Goal: Task Accomplishment & Management: Use online tool/utility

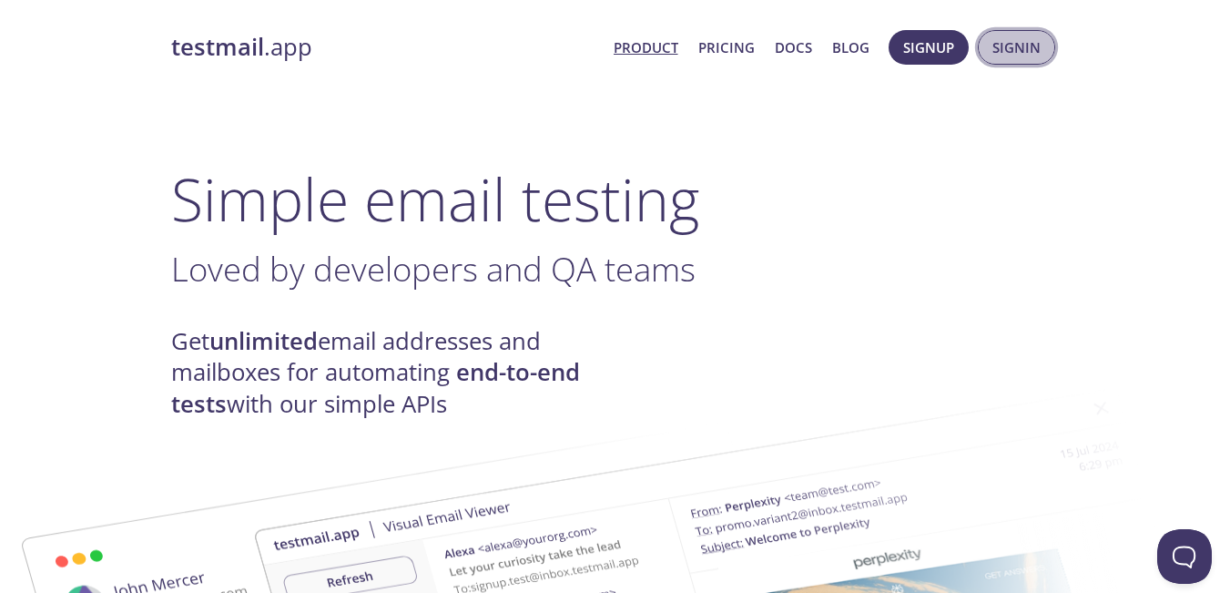
click at [1018, 51] on span "Signin" at bounding box center [1017, 48] width 48 height 24
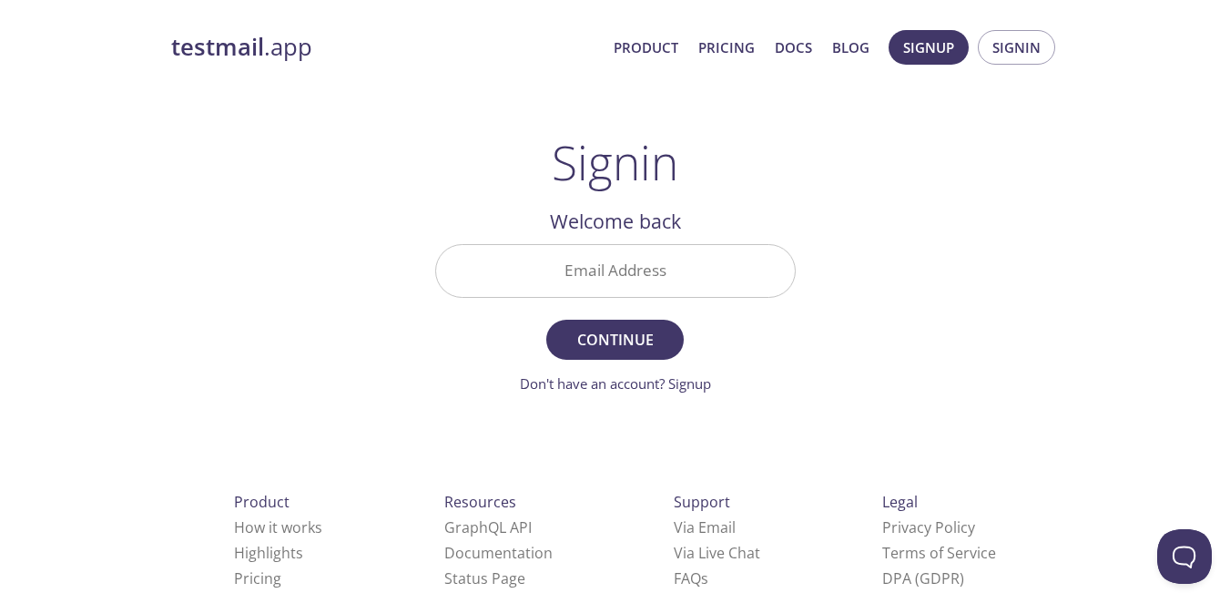
click at [667, 251] on input "Email Address" at bounding box center [615, 271] width 359 height 52
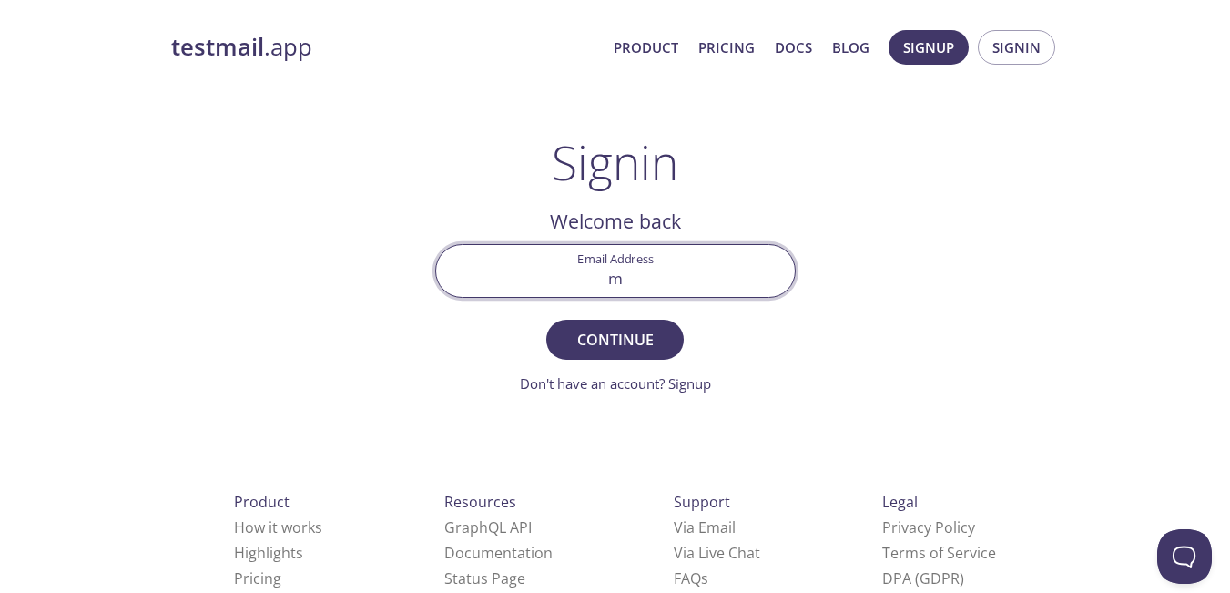
type input "mkantu@icwgroup.com"
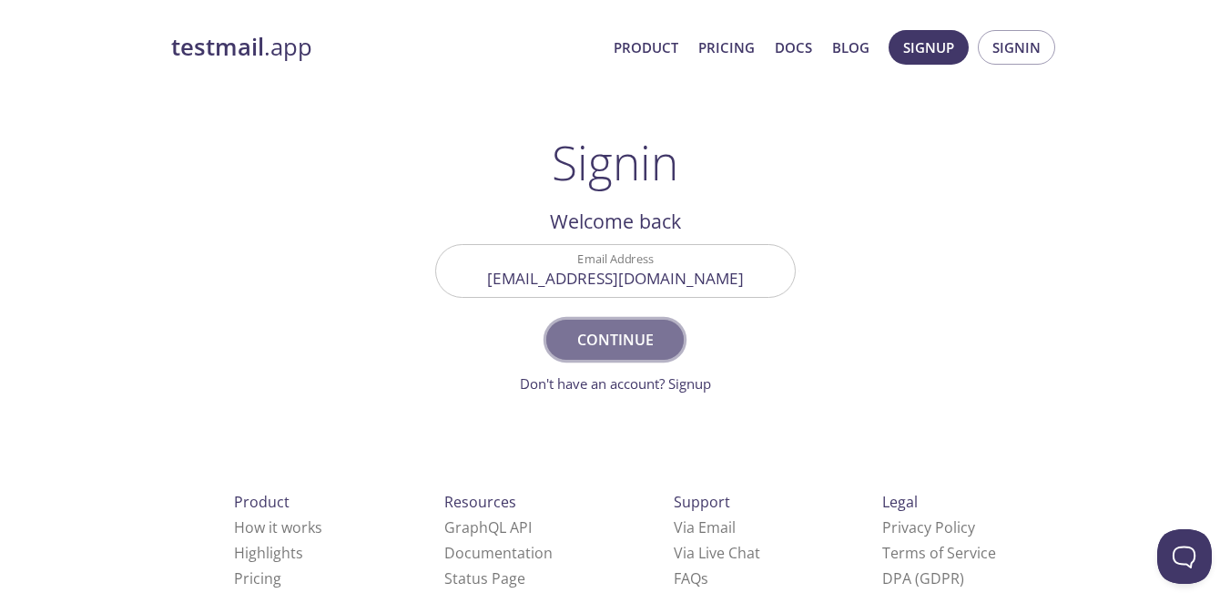
click at [610, 331] on span "Continue" at bounding box center [614, 339] width 97 height 25
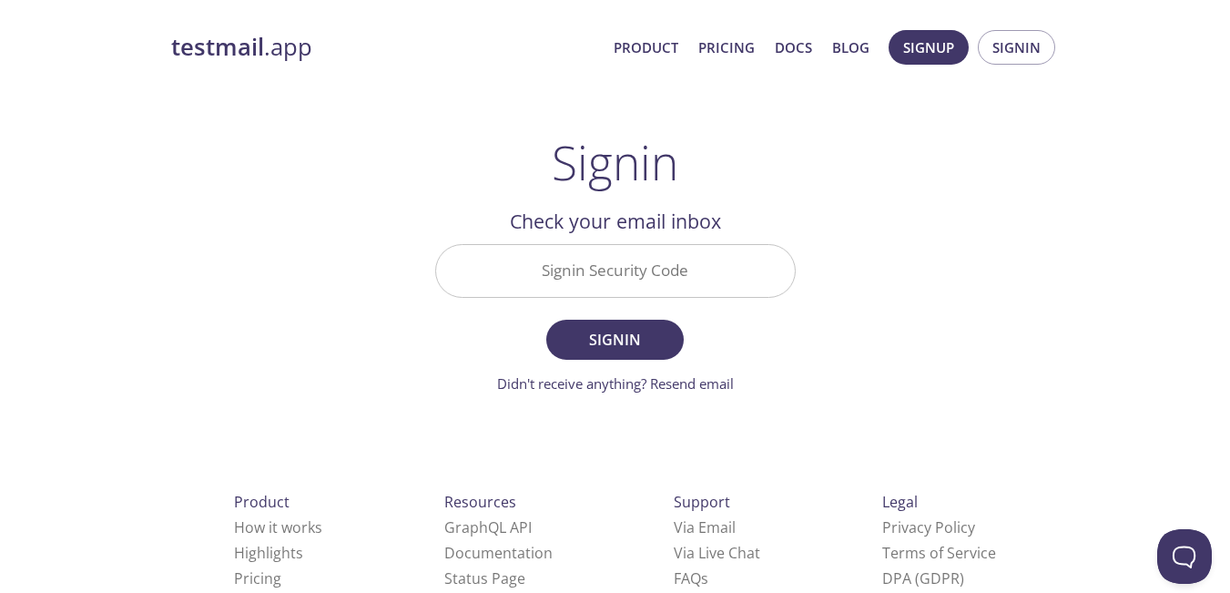
click at [689, 253] on input "Signin Security Code" at bounding box center [615, 271] width 359 height 52
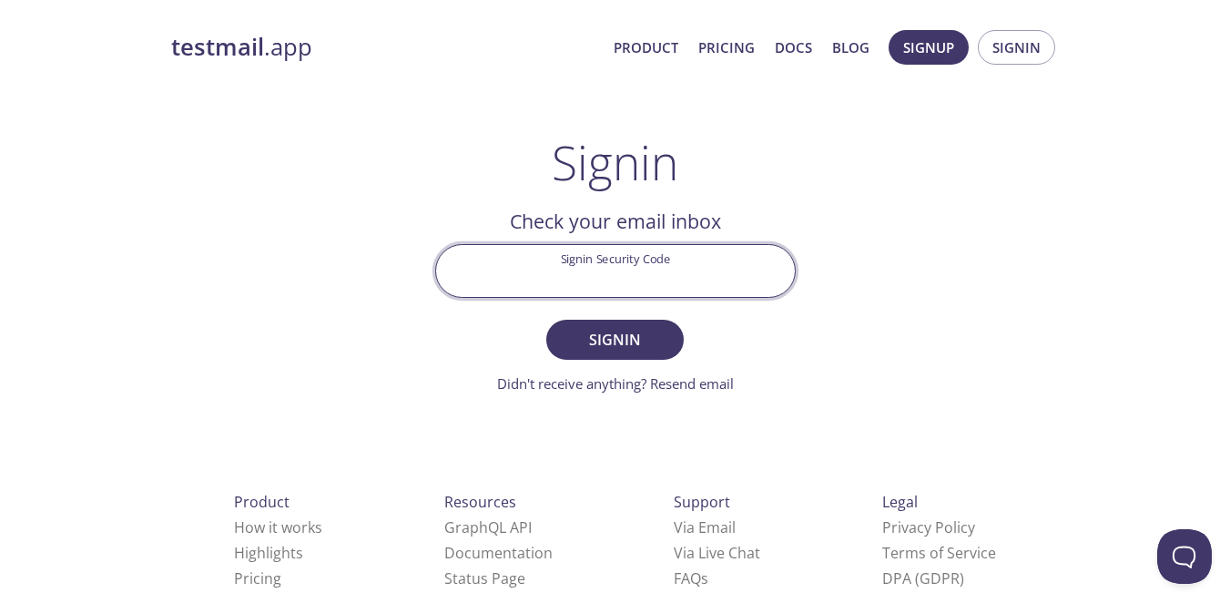
paste input "S6DU217"
type input "S6DU217"
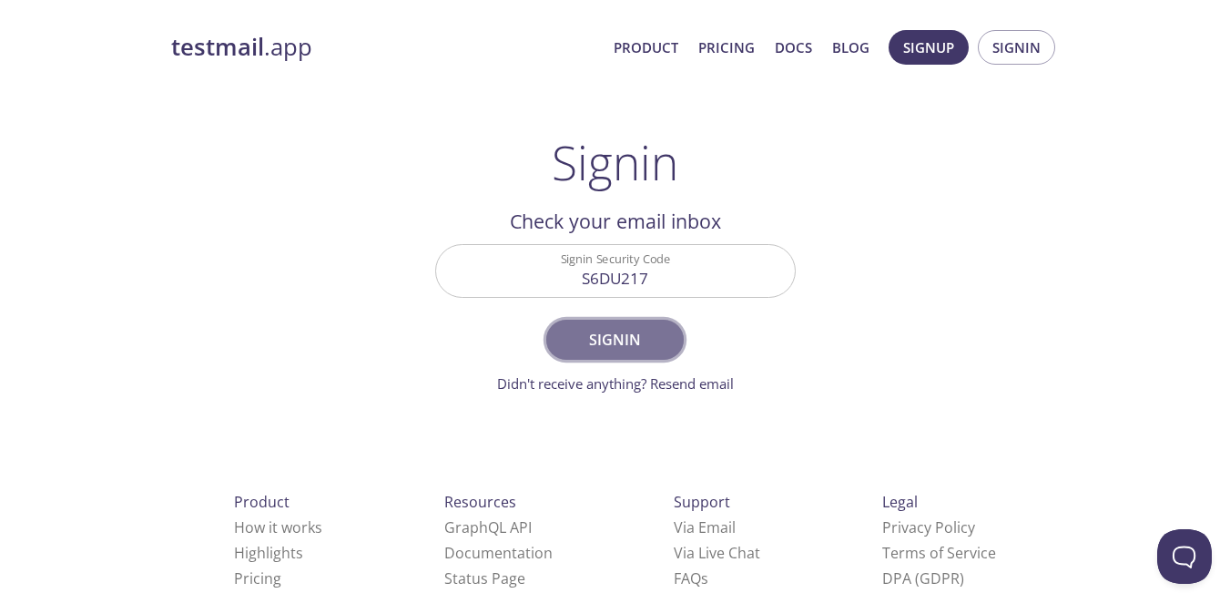
click at [634, 343] on span "Signin" at bounding box center [614, 339] width 97 height 25
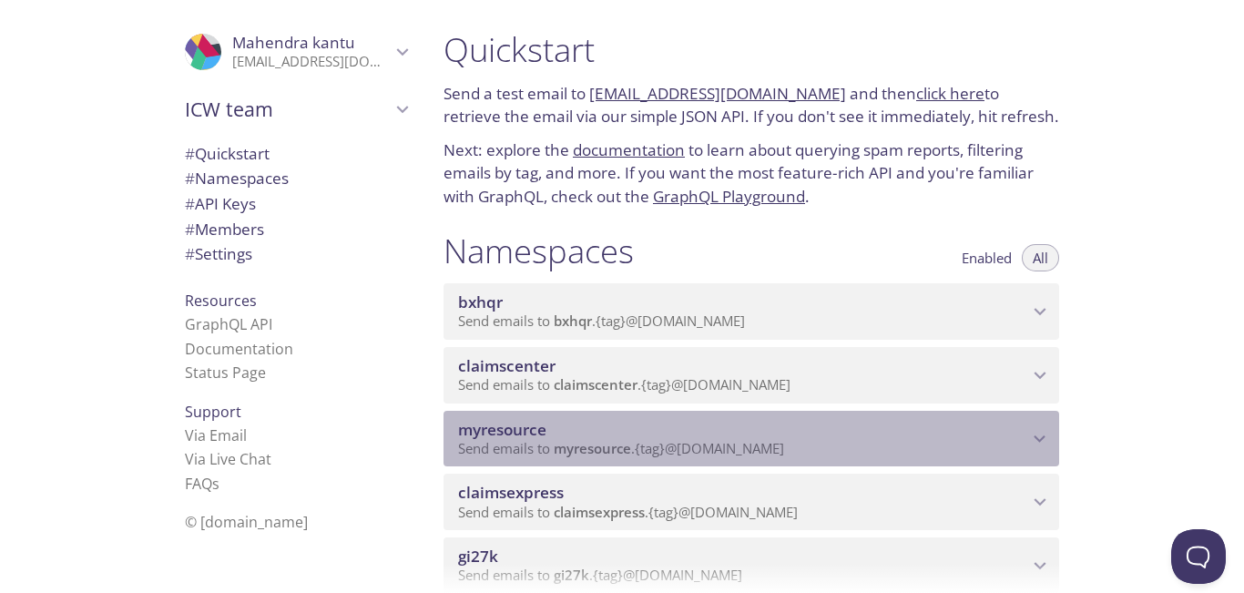
click at [992, 437] on span "myresource" at bounding box center [743, 430] width 570 height 20
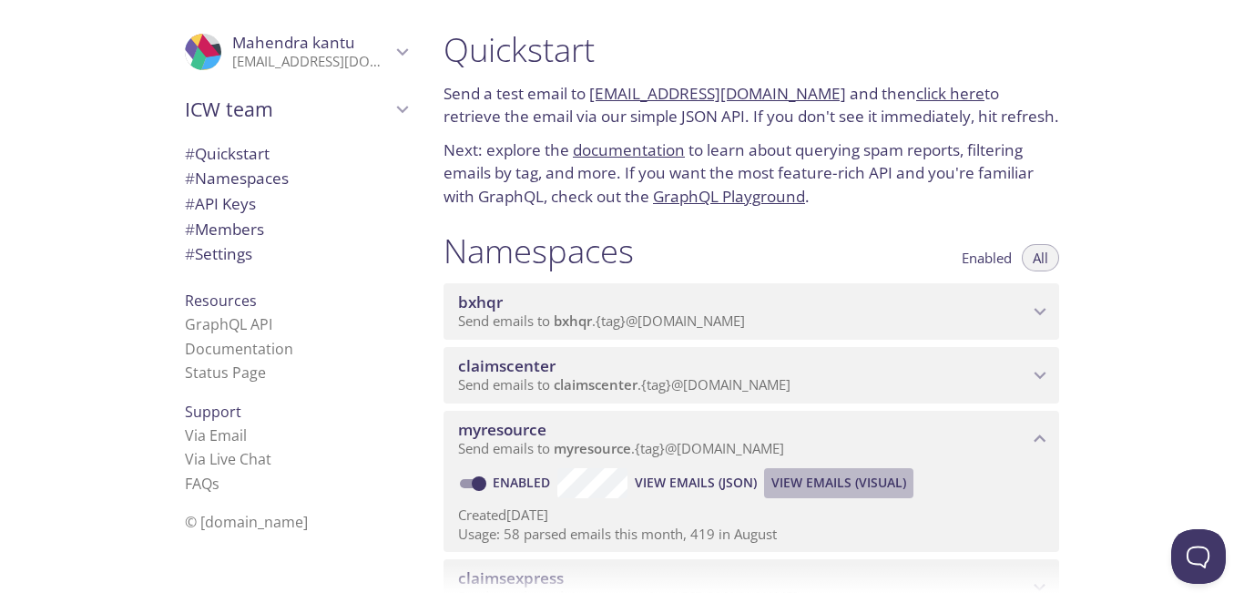
click at [877, 482] on span "View Emails (Visual)" at bounding box center [838, 483] width 135 height 22
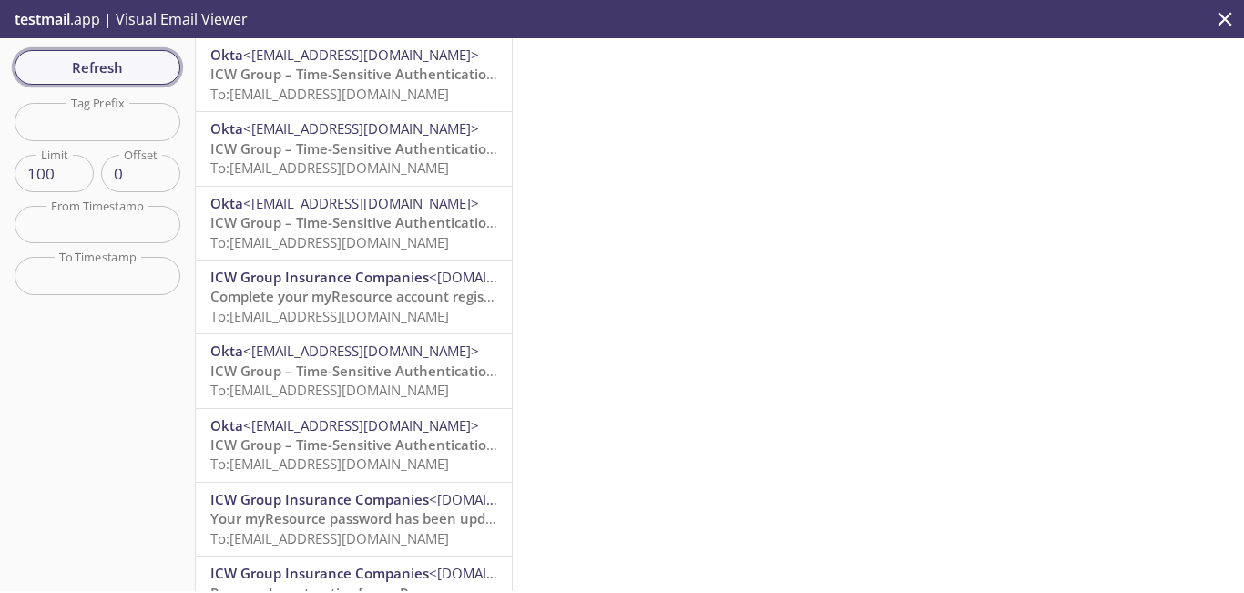
click at [136, 74] on span "Refresh" at bounding box center [97, 68] width 137 height 24
click at [167, 72] on button "Refresh" at bounding box center [98, 67] width 166 height 35
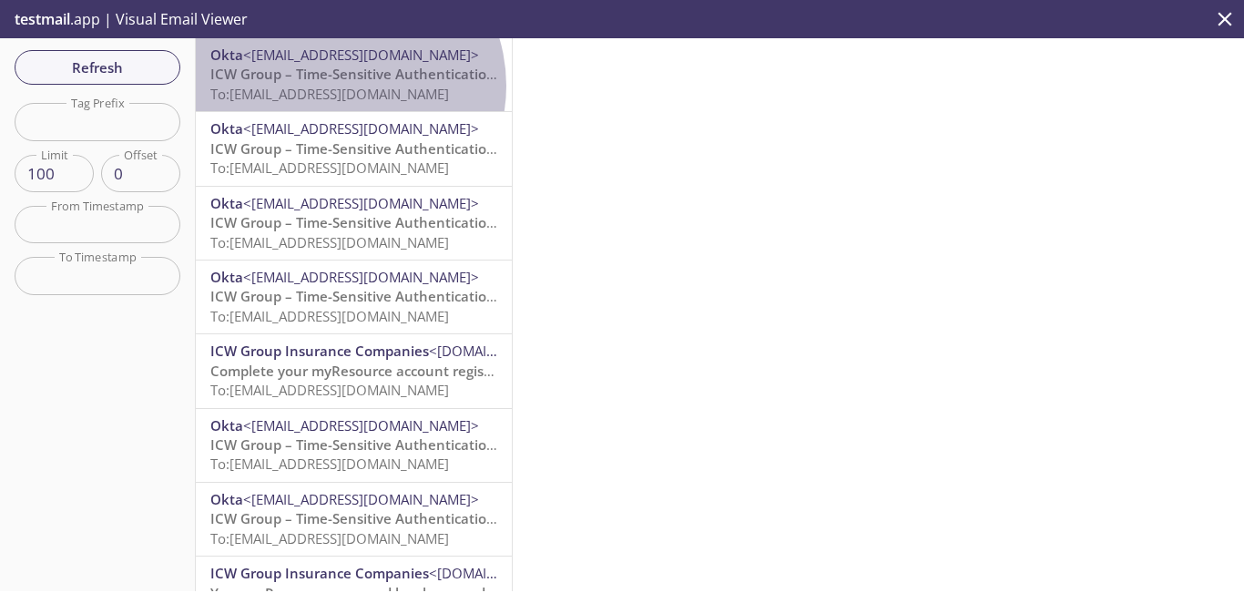
click at [342, 86] on span "To: myresource.paradise21@inbox.testmail.app" at bounding box center [329, 94] width 239 height 18
